Goal: Task Accomplishment & Management: Use online tool/utility

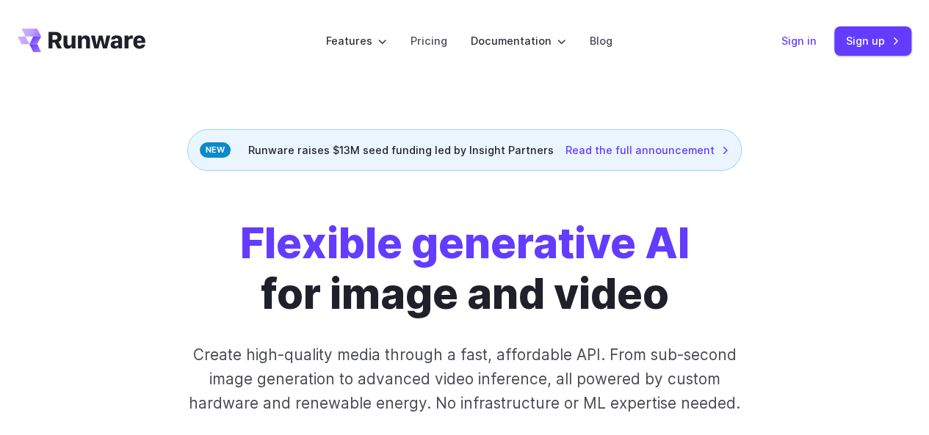
click at [803, 40] on link "Sign in" at bounding box center [798, 40] width 35 height 17
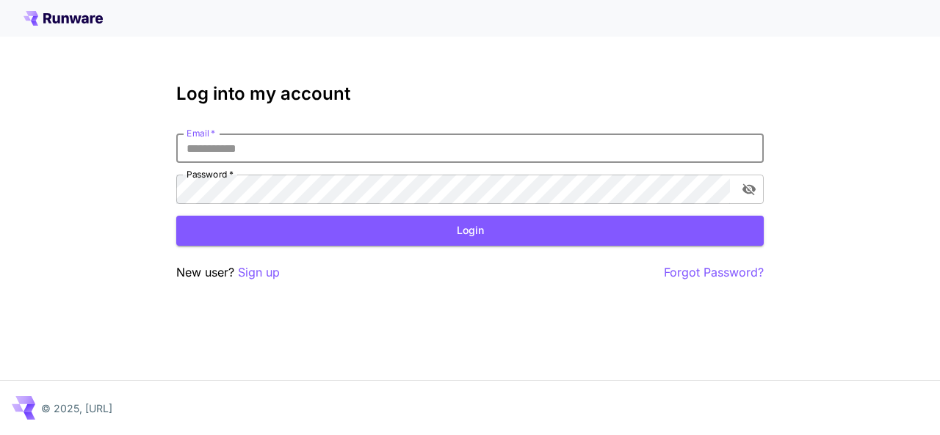
click at [269, 145] on input "Email   *" at bounding box center [469, 148] width 587 height 29
type input "**********"
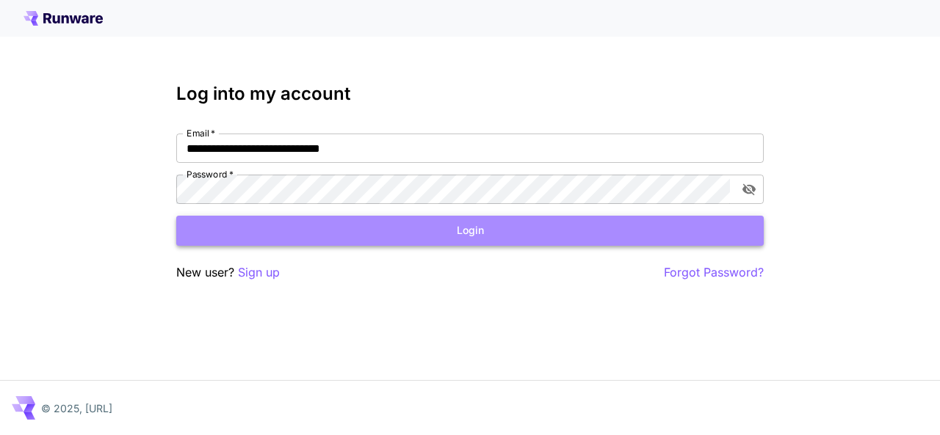
click at [350, 228] on button "Login" at bounding box center [469, 231] width 587 height 30
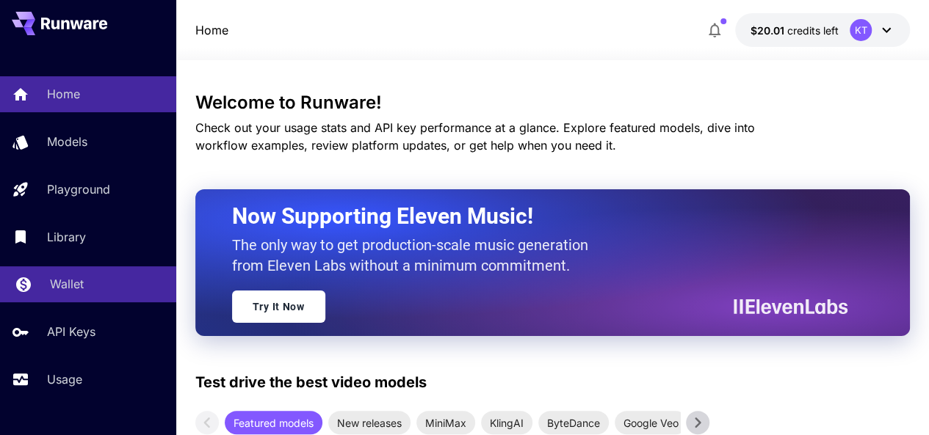
click at [75, 284] on p "Wallet" at bounding box center [67, 284] width 34 height 18
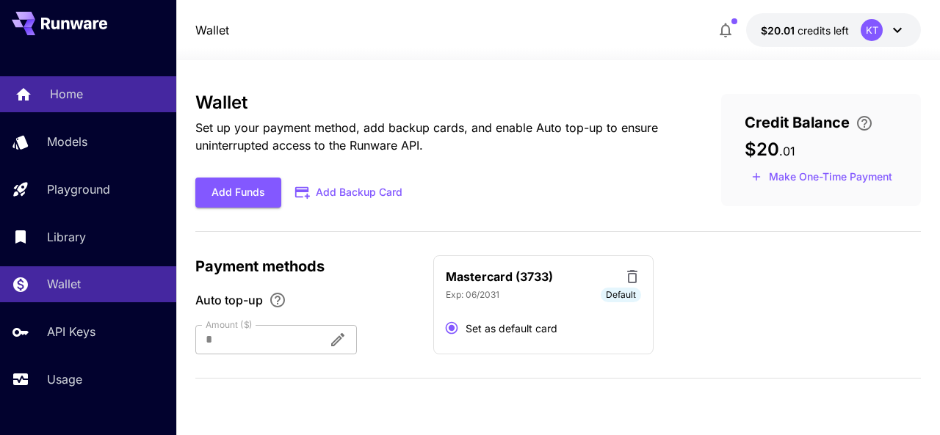
click at [77, 107] on link "Home" at bounding box center [88, 94] width 176 height 36
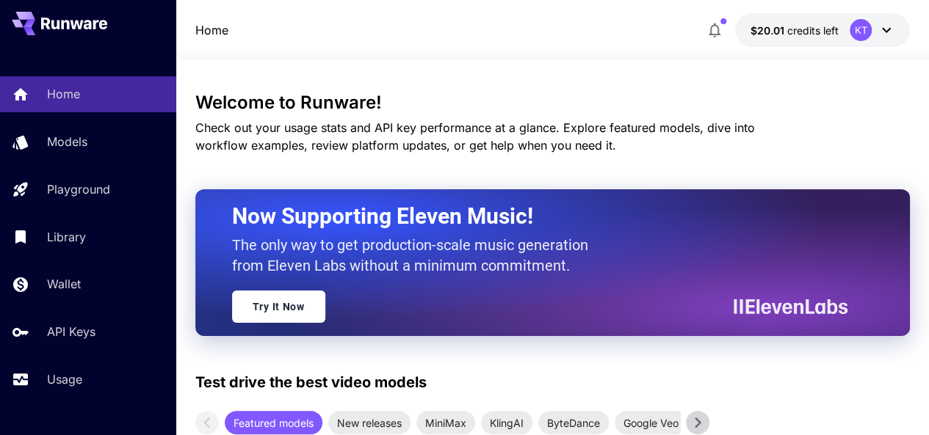
scroll to position [84, 0]
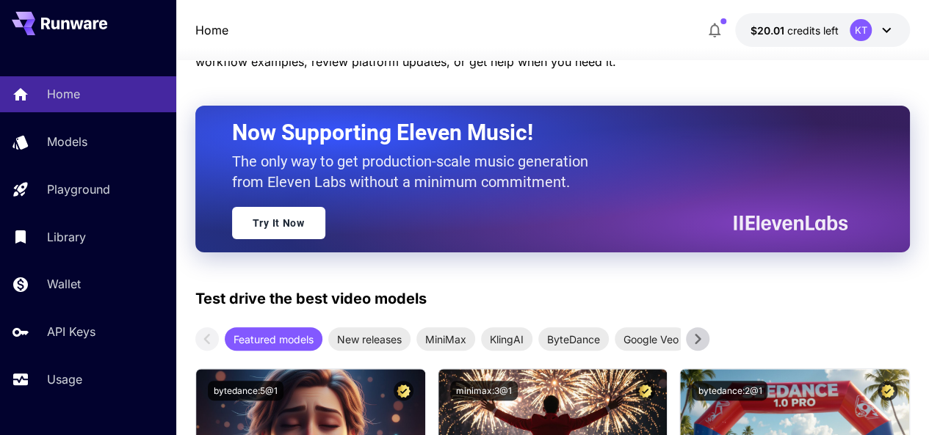
click at [887, 29] on icon at bounding box center [887, 30] width 18 height 18
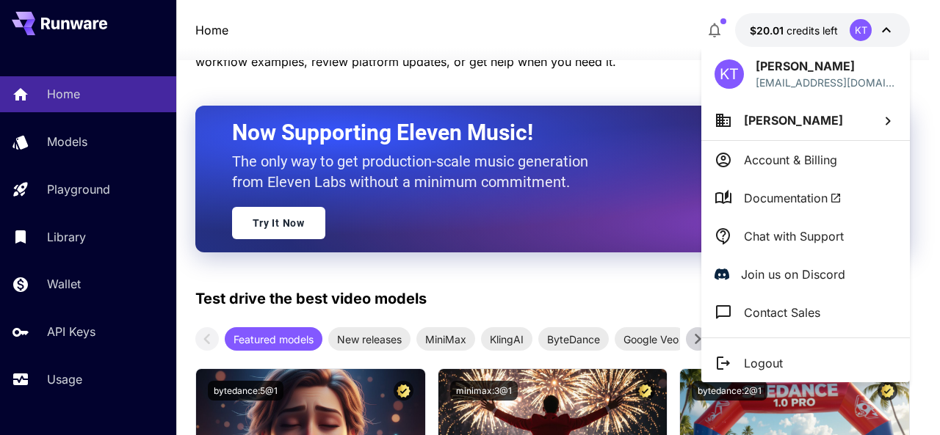
click at [568, 24] on div at bounding box center [470, 217] width 940 height 435
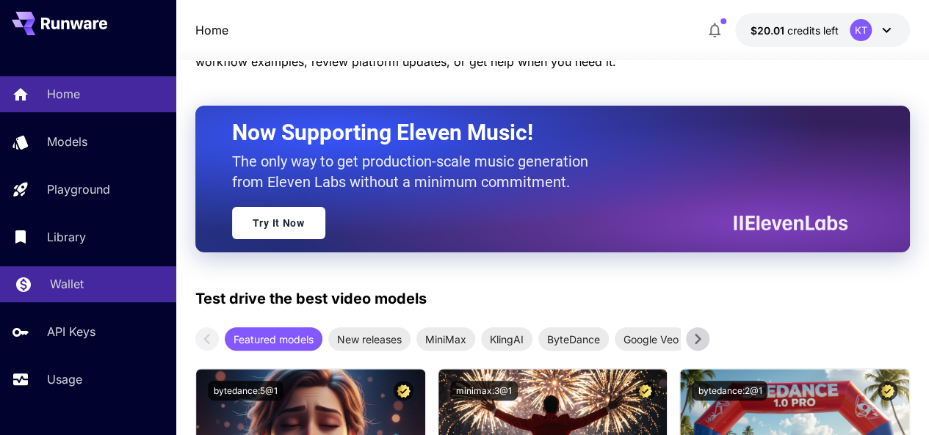
click at [62, 291] on p "Wallet" at bounding box center [67, 284] width 34 height 18
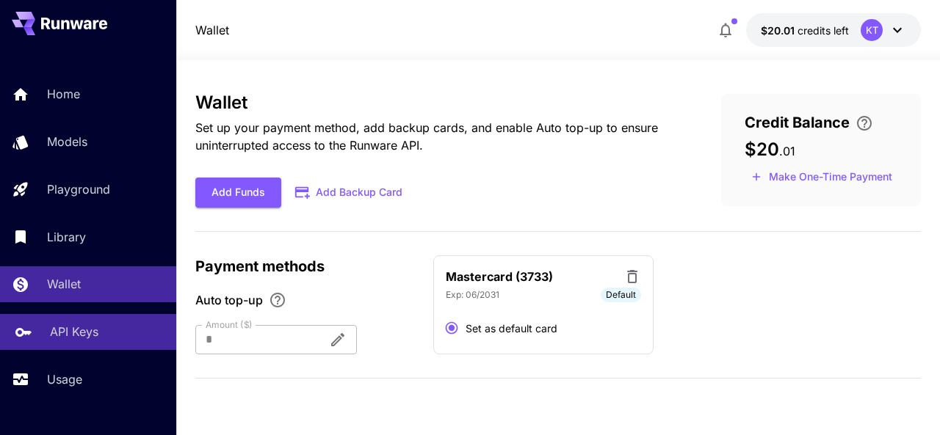
click at [93, 333] on p "API Keys" at bounding box center [74, 332] width 48 height 18
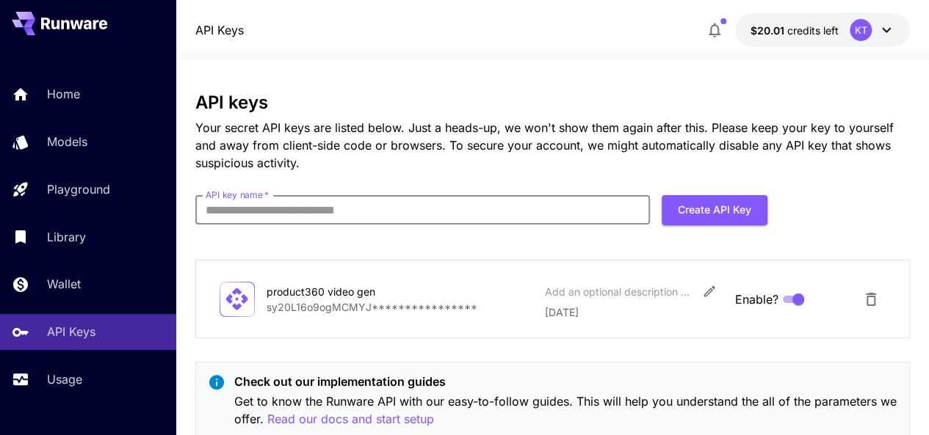
click at [404, 214] on input "API key name   *" at bounding box center [422, 209] width 455 height 29
type input "**********"
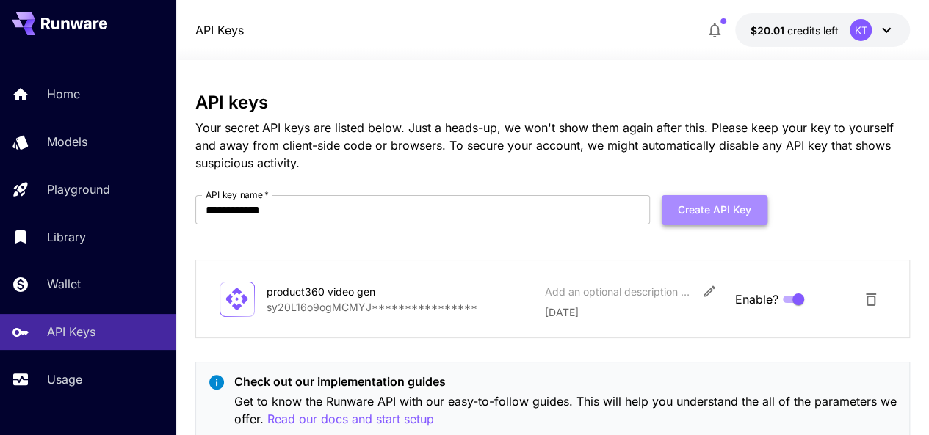
click at [728, 206] on button "Create API Key" at bounding box center [715, 210] width 106 height 30
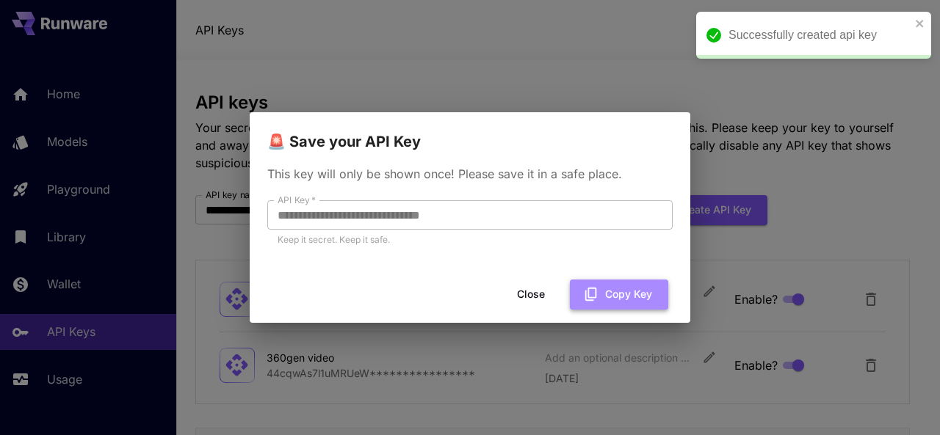
click at [595, 297] on icon "button" at bounding box center [591, 294] width 12 height 13
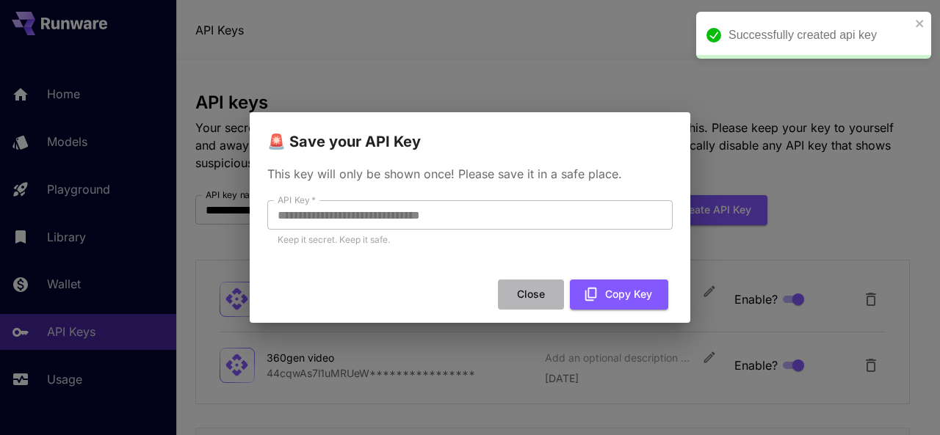
click at [529, 291] on button "Close" at bounding box center [531, 295] width 66 height 30
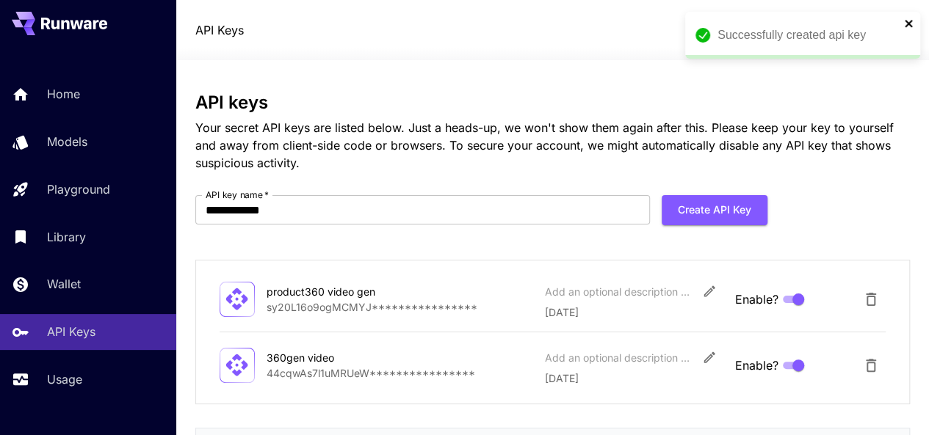
click at [905, 23] on icon "close" at bounding box center [909, 24] width 10 height 12
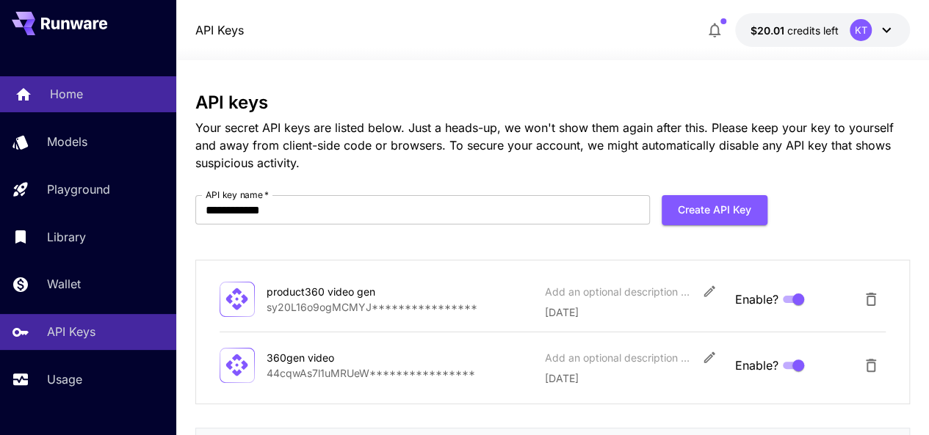
click at [107, 90] on div "Home" at bounding box center [107, 94] width 115 height 18
